Goal: Navigation & Orientation: Find specific page/section

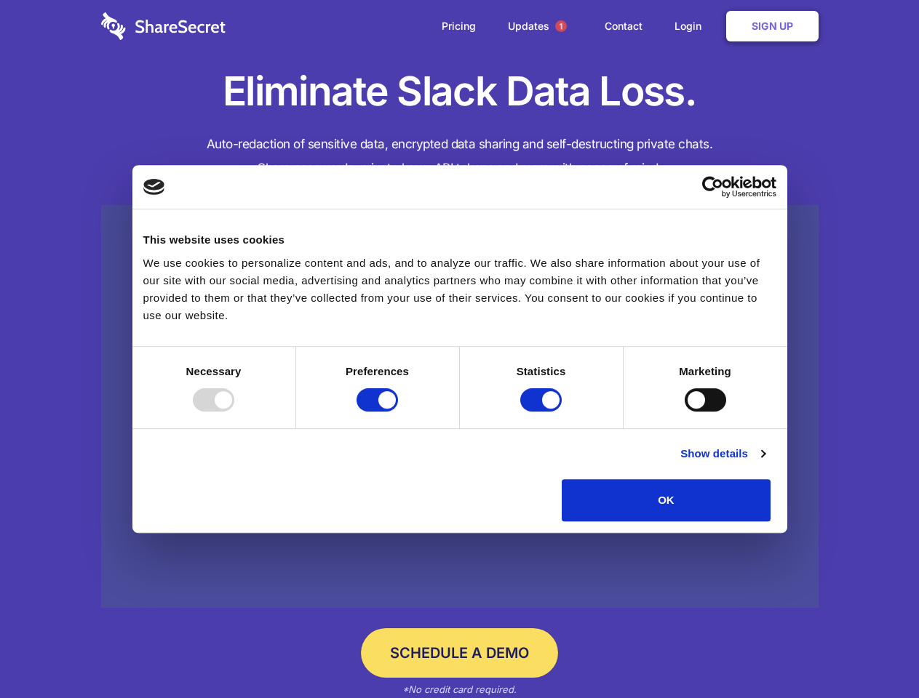
click at [234, 412] on div at bounding box center [213, 400] width 41 height 23
click at [398, 412] on input "Preferences" at bounding box center [377, 400] width 41 height 23
checkbox input "false"
click at [543, 412] on input "Statistics" at bounding box center [540, 400] width 41 height 23
checkbox input "false"
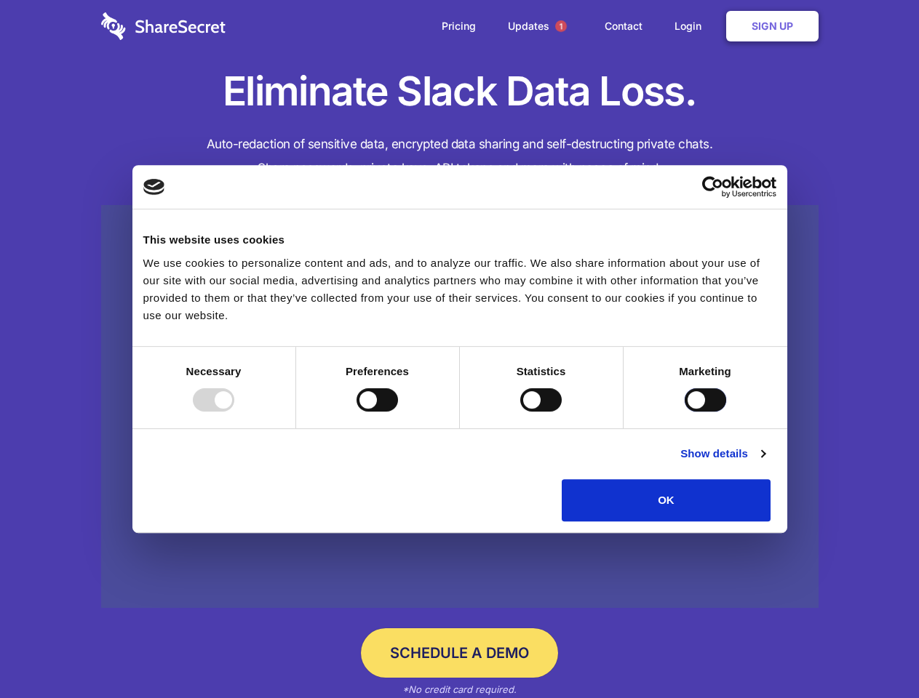
click at [685, 412] on input "Marketing" at bounding box center [705, 400] width 41 height 23
checkbox input "true"
click at [765, 463] on link "Show details" at bounding box center [722, 453] width 84 height 17
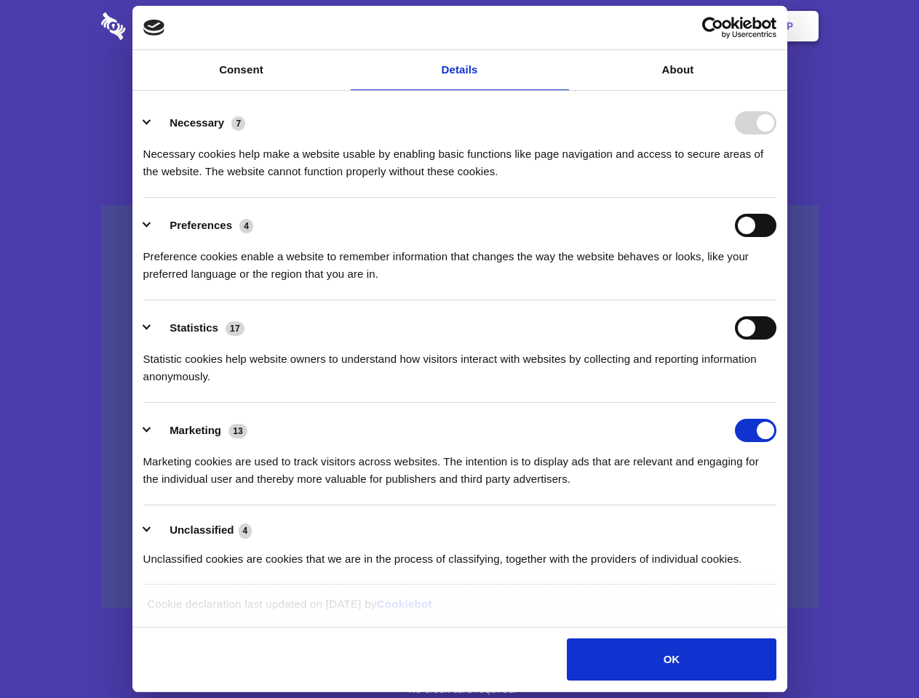
click at [776, 198] on li "Necessary 7 Necessary cookies help make a website usable by enabling basic func…" at bounding box center [459, 146] width 633 height 103
click at [560, 26] on span "1" at bounding box center [561, 26] width 12 height 12
